Goal: Task Accomplishment & Management: Manage account settings

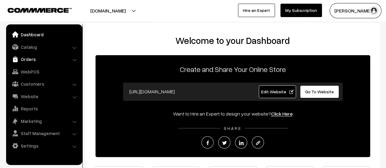
click at [24, 58] on link "Orders" at bounding box center [44, 59] width 73 height 11
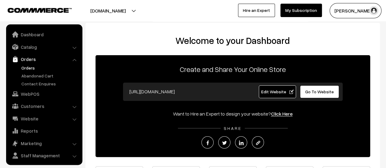
click at [26, 68] on link "Orders" at bounding box center [50, 68] width 60 height 6
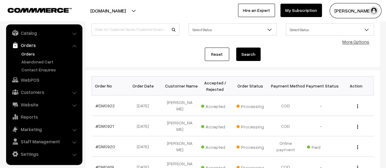
scroll to position [50, 0]
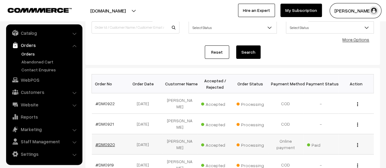
click at [106, 142] on link "#DM0920" at bounding box center [105, 144] width 20 height 5
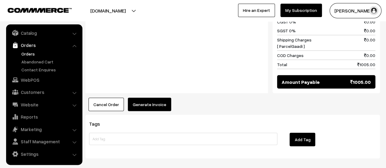
scroll to position [590, 0]
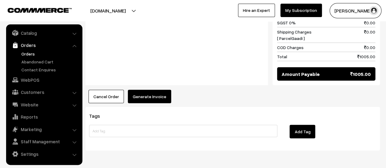
click at [153, 90] on button "Generate Invoice" at bounding box center [149, 96] width 43 height 13
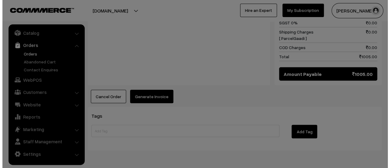
scroll to position [593, 0]
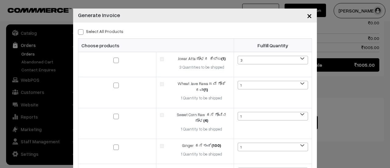
click at [78, 31] on span at bounding box center [80, 31] width 5 height 5
click at [78, 31] on input "Select All Products" at bounding box center [80, 31] width 4 height 4
checkbox input "true"
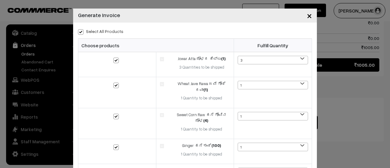
checkbox input "true"
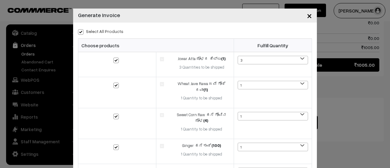
checkbox input "true"
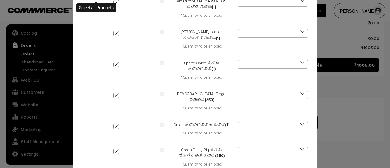
scroll to position [227, 0]
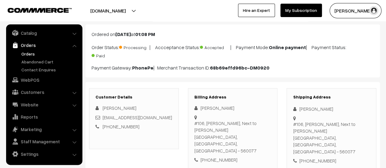
scroll to position [32, 0]
drag, startPoint x: 195, startPoint y: 120, endPoint x: 265, endPoint y: 135, distance: 71.7
click at [265, 135] on div "#106, kumari Tusti Rachenahalli, Next to Chamundeshwari temple Bengaluru, Karna…" at bounding box center [232, 137] width 77 height 34
copy div "#106, kumari Tusti Rachenahalli, Next to Chamundeshwari temple Bengaluru, Karna…"
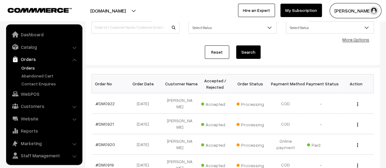
scroll to position [14, 0]
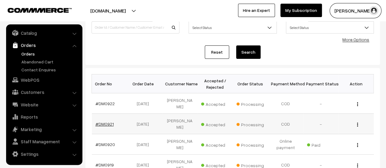
click at [109, 123] on link "#DM0921" at bounding box center [104, 123] width 18 height 5
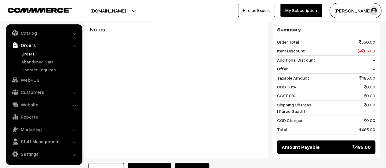
scroll to position [376, 0]
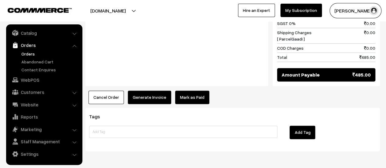
click at [149, 91] on button "Generate Invoice" at bounding box center [149, 97] width 43 height 13
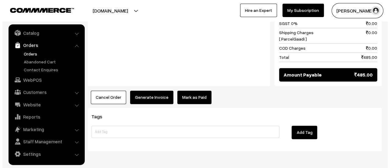
scroll to position [377, 0]
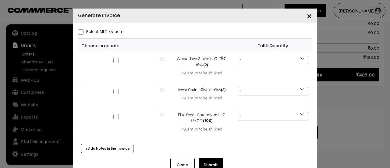
click at [79, 31] on span at bounding box center [80, 31] width 5 height 5
click at [79, 31] on input "Select All Products" at bounding box center [80, 31] width 4 height 4
checkbox input "true"
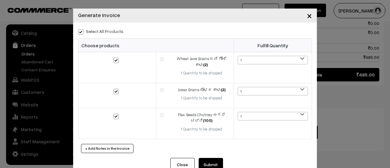
checkbox input "true"
click at [208, 160] on button "Submit" at bounding box center [211, 164] width 24 height 13
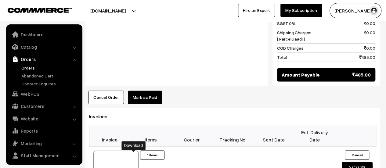
scroll to position [14, 0]
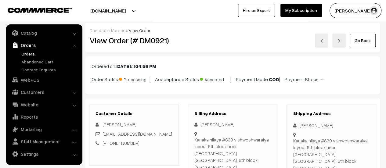
scroll to position [36, 0]
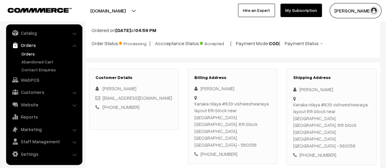
drag, startPoint x: 194, startPoint y: 102, endPoint x: 263, endPoint y: 124, distance: 72.3
click at [263, 124] on div "Kanaka nilaya #839 vishweshwaraiya layout 6th block near [GEOGRAPHIC_DATA] [GEO…" at bounding box center [232, 124] width 77 height 48
copy div "Kanaka nilaya #839 vishweshwaraiya layout 6th block near [GEOGRAPHIC_DATA] [GEO…"
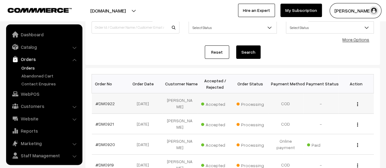
scroll to position [14, 0]
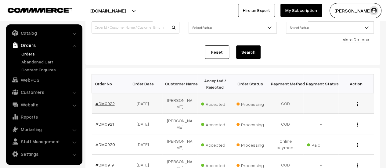
click at [107, 102] on link "#DM0922" at bounding box center [104, 103] width 19 height 5
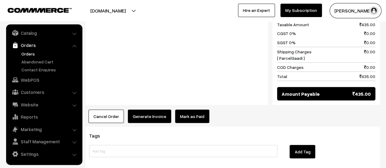
scroll to position [538, 0]
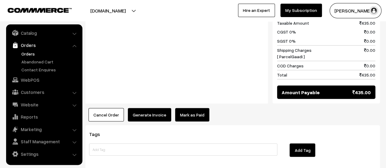
click at [150, 108] on button "Generate Invoice" at bounding box center [149, 114] width 43 height 13
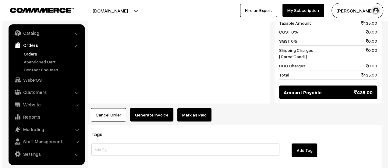
scroll to position [540, 0]
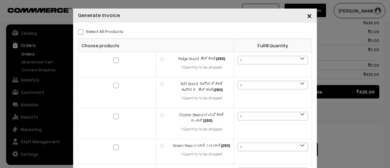
click at [79, 32] on span at bounding box center [80, 31] width 5 height 5
click at [79, 32] on input "Select All Products" at bounding box center [80, 31] width 4 height 4
checkbox input "true"
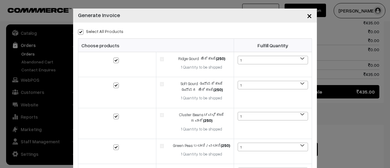
checkbox input "true"
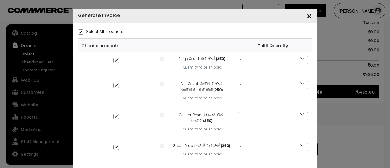
checkbox input "true"
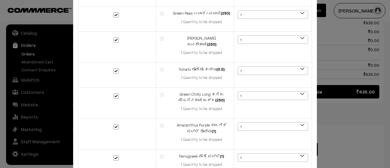
scroll to position [208, 0]
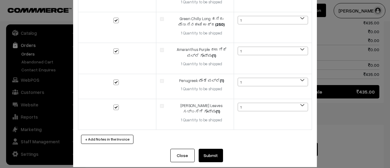
click at [213, 149] on button "Submit" at bounding box center [211, 155] width 24 height 13
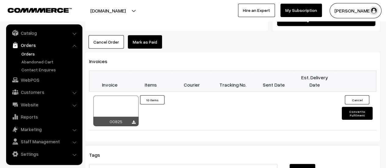
scroll to position [613, 0]
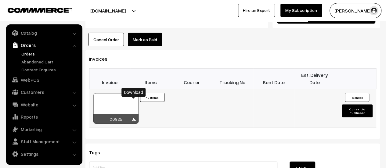
click at [134, 118] on icon at bounding box center [134, 120] width 4 height 4
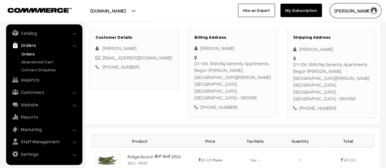
scroll to position [76, 0]
drag, startPoint x: 195, startPoint y: 63, endPoint x: 268, endPoint y: 84, distance: 76.8
click at [268, 84] on div "D1-104, SNN Raj Serenity Apartments, Begur-Koppa Main Road, Yelenahalli, Begur-…" at bounding box center [232, 81] width 77 height 41
copy div "D1-104, SNN Raj Serenity Apartments, Begur-Koppa Main Road, Yelenahalli, Begur-…"
click at [41, 60] on link "Abandoned Cart" at bounding box center [50, 62] width 60 height 6
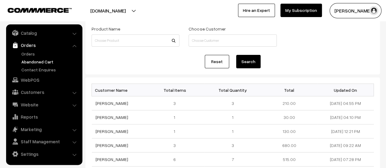
scroll to position [36, 0]
click at [34, 67] on link "Contact Enquires" at bounding box center [50, 70] width 60 height 6
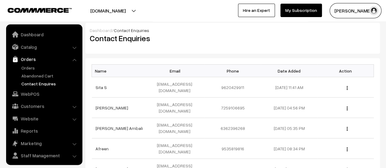
scroll to position [14, 0]
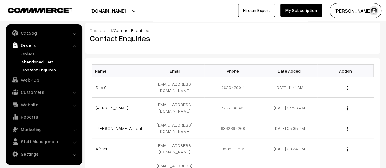
click at [36, 61] on link "Abandoned Cart" at bounding box center [50, 62] width 60 height 6
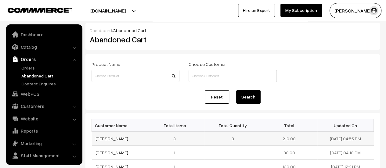
scroll to position [14, 0]
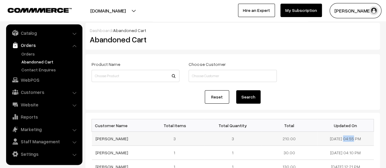
drag, startPoint x: 348, startPoint y: 138, endPoint x: 322, endPoint y: 137, distance: 25.7
click at [322, 137] on td "[DATE] 04:55 PM" at bounding box center [345, 139] width 56 height 14
copy td "[DATE]"
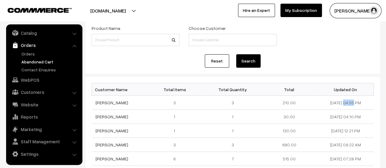
scroll to position [36, 0]
drag, startPoint x: 132, startPoint y: 131, endPoint x: 92, endPoint y: 130, distance: 40.0
click at [92, 130] on td "[PERSON_NAME]" at bounding box center [120, 131] width 56 height 14
copy link "[PERSON_NAME]"
click at [113, 128] on link "[PERSON_NAME]" at bounding box center [111, 130] width 33 height 5
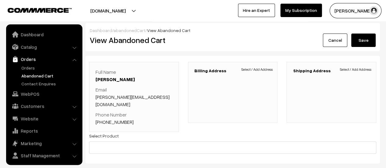
scroll to position [14, 0]
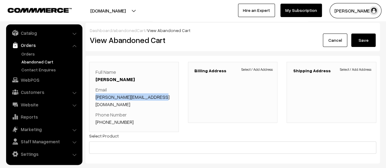
drag, startPoint x: 162, startPoint y: 95, endPoint x: 95, endPoint y: 95, distance: 67.1
click at [95, 95] on p "Email sujatha.vivek1994@gmail.com" at bounding box center [133, 97] width 77 height 22
copy link "sujatha.vivek1994@gmail.com"
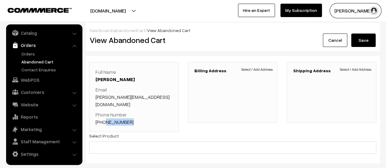
drag, startPoint x: 128, startPoint y: 113, endPoint x: 103, endPoint y: 113, distance: 24.7
click at [103, 113] on p "Phone Number +91 9148977547" at bounding box center [133, 118] width 77 height 15
copy link "9148977547"
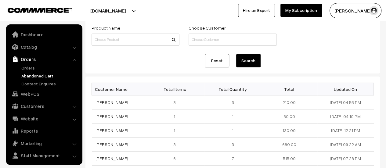
scroll to position [14, 0]
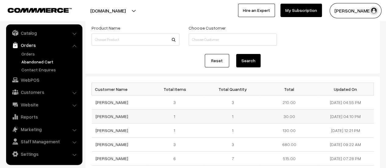
drag, startPoint x: 130, startPoint y: 115, endPoint x: 93, endPoint y: 119, distance: 36.8
click at [93, 119] on td "[PERSON_NAME]" at bounding box center [120, 117] width 56 height 14
copy link "[PERSON_NAME]"
click at [103, 116] on link "[PERSON_NAME]" at bounding box center [111, 116] width 33 height 5
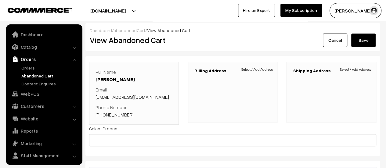
scroll to position [14, 0]
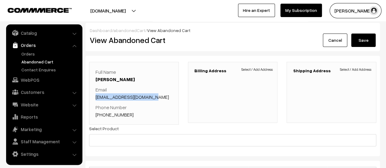
drag, startPoint x: 161, startPoint y: 96, endPoint x: 94, endPoint y: 95, distance: 66.8
click at [94, 95] on div "Full Name Smeeta Hosamani Email smeetadandekar@gmail.com Phone Number +91 73381…" at bounding box center [134, 93] width 90 height 63
copy link "smeetadandekar@gmail.com"
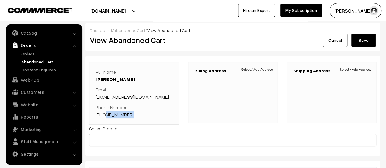
drag, startPoint x: 130, startPoint y: 113, endPoint x: 103, endPoint y: 114, distance: 26.6
click at [103, 114] on p "Phone Number +91 7338195684" at bounding box center [133, 111] width 77 height 15
copy link "7338195684"
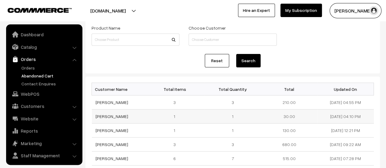
scroll to position [14, 0]
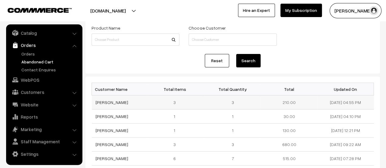
drag, startPoint x: 123, startPoint y: 102, endPoint x: 95, endPoint y: 103, distance: 28.1
click at [95, 103] on td "[PERSON_NAME]" at bounding box center [120, 102] width 56 height 14
copy link "[PERSON_NAME]"
click at [104, 102] on link "Girish Kulkarni" at bounding box center [111, 102] width 33 height 5
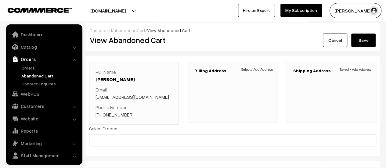
scroll to position [14, 0]
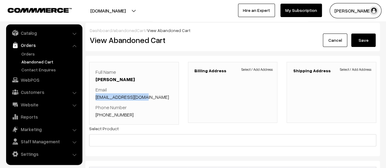
drag, startPoint x: 142, startPoint y: 97, endPoint x: 94, endPoint y: 97, distance: 48.8
click at [94, 97] on div "Full Name Girish Kulkarni Email 18girishrk@gmail.com Phone Number +91 9916558844" at bounding box center [134, 93] width 90 height 63
copy link "18girishrk@gmail.com"
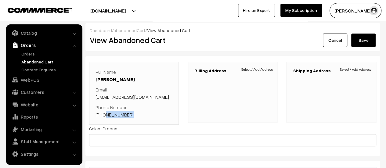
drag, startPoint x: 130, startPoint y: 114, endPoint x: 102, endPoint y: 113, distance: 27.5
click at [102, 113] on p "Phone Number +91 9916558844" at bounding box center [133, 111] width 77 height 15
copy link "9916558844"
click at [27, 54] on link "Orders" at bounding box center [50, 54] width 60 height 6
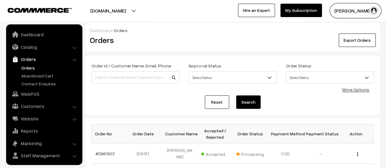
scroll to position [14, 0]
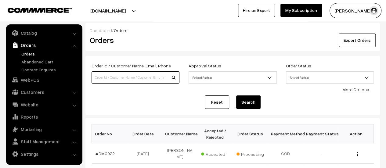
click at [119, 78] on input at bounding box center [136, 77] width 88 height 12
type input "917"
click at [236, 95] on button "Search" at bounding box center [248, 101] width 24 height 13
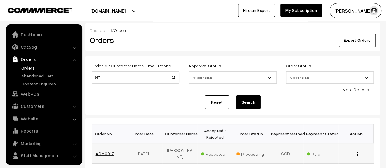
scroll to position [14, 0]
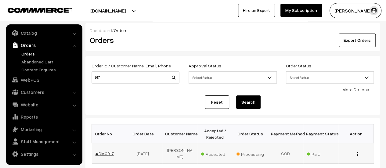
click at [100, 152] on link "#DM0917" at bounding box center [104, 153] width 18 height 5
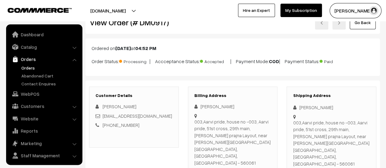
scroll to position [14, 0]
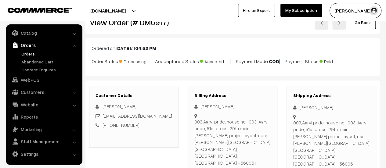
click at [264, 142] on div "003,Aarvi pride, house no -003, Aarvi pride, 51st cross, 29th main, [PERSON_NAM…" at bounding box center [232, 142] width 77 height 48
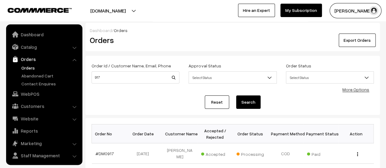
scroll to position [14, 0]
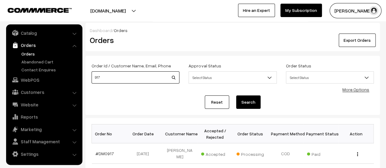
click at [106, 74] on input "917" at bounding box center [136, 77] width 88 height 12
type input "910"
click at [236, 95] on button "Search" at bounding box center [248, 101] width 24 height 13
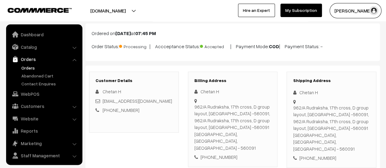
scroll to position [14, 0]
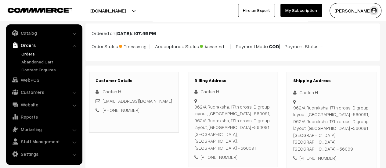
drag, startPoint x: 195, startPoint y: 106, endPoint x: 264, endPoint y: 149, distance: 81.2
click at [264, 149] on div "962/A Rudraksha, 17th cross, D group layout, [GEOGRAPHIC_DATA] -560091, 962/A R…" at bounding box center [232, 127] width 77 height 48
copy div "962/A Rudraksha, 17th cross, D group layout, [GEOGRAPHIC_DATA] -560091, 962/A R…"
